Goal: Task Accomplishment & Management: Use online tool/utility

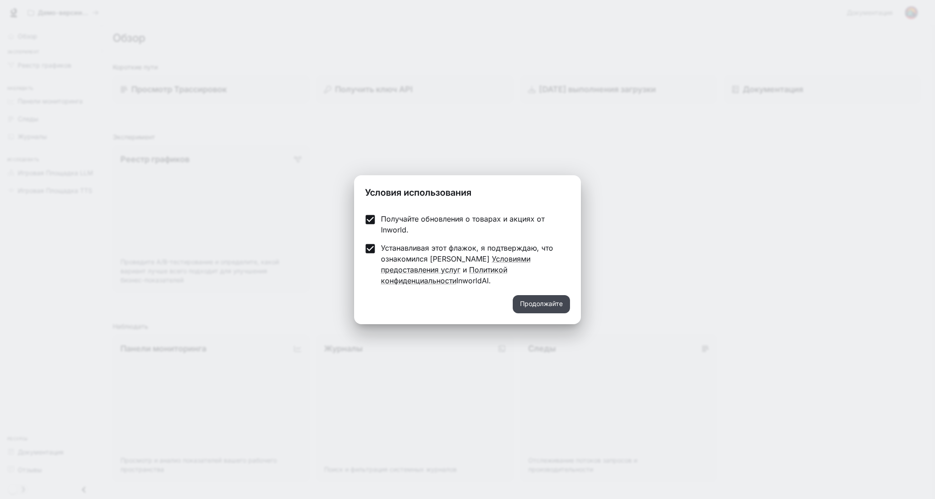
click at [540, 300] on ya-tr-span "Продолжайте" at bounding box center [541, 304] width 43 height 11
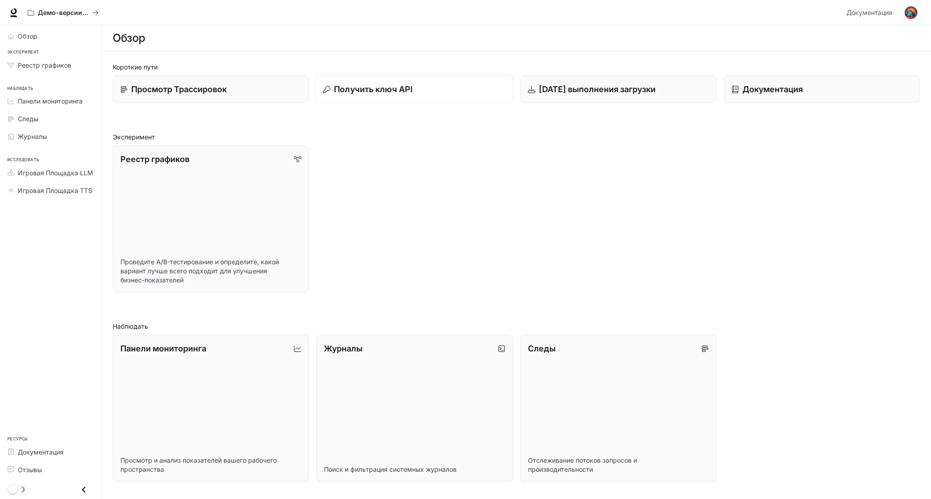
click at [375, 98] on button "Получить ключ API" at bounding box center [414, 89] width 199 height 28
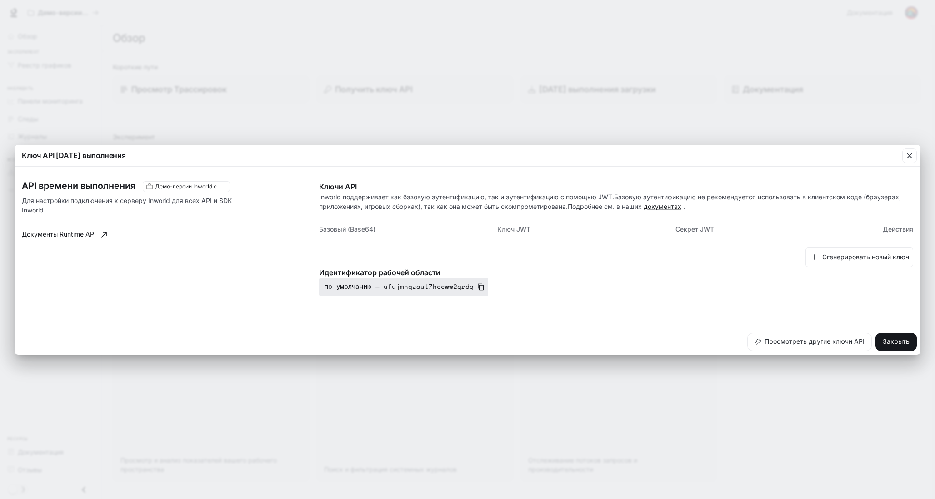
click at [477, 286] on icon "button" at bounding box center [480, 287] width 7 height 7
click at [901, 158] on button "button" at bounding box center [909, 156] width 22 height 22
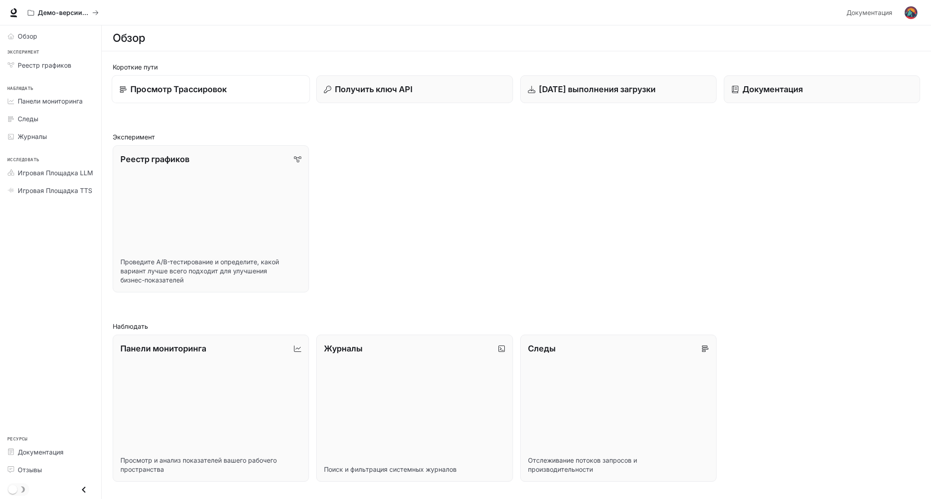
click at [227, 88] on ya-tr-span "Просмотр Трассировок" at bounding box center [178, 90] width 96 height 10
click at [626, 90] on ya-tr-span "[DATE] выполнения загрузки" at bounding box center [597, 90] width 118 height 10
